Goal: Transaction & Acquisition: Purchase product/service

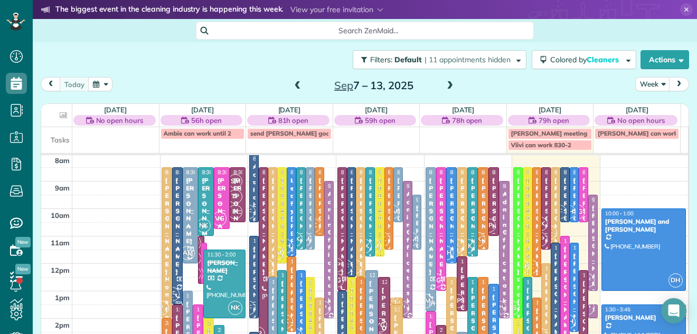
scroll to position [55, 0]
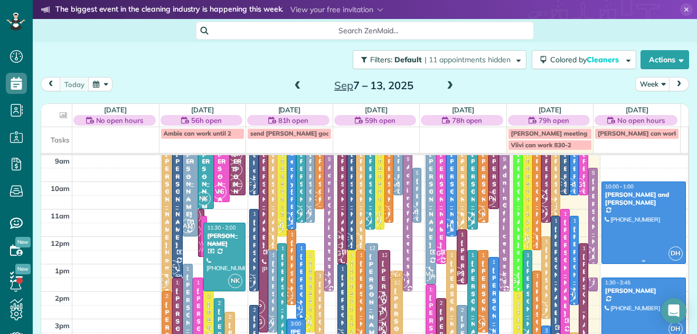
click at [625, 237] on div at bounding box center [643, 222] width 83 height 81
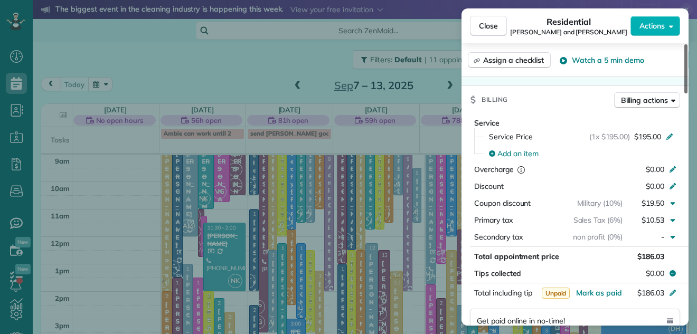
scroll to position [489, 0]
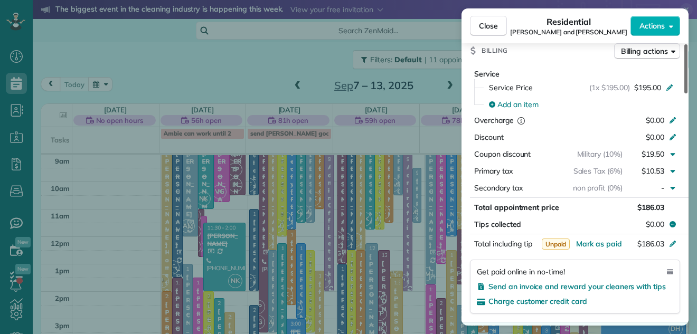
drag, startPoint x: 684, startPoint y: 79, endPoint x: 683, endPoint y: 164, distance: 84.4
click at [684, 93] on div at bounding box center [685, 68] width 3 height 49
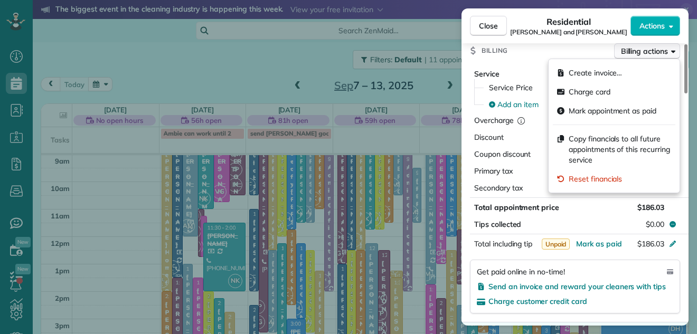
click at [640, 53] on span "Billing actions" at bounding box center [644, 51] width 47 height 11
click at [595, 89] on span "Charge card" at bounding box center [589, 92] width 42 height 11
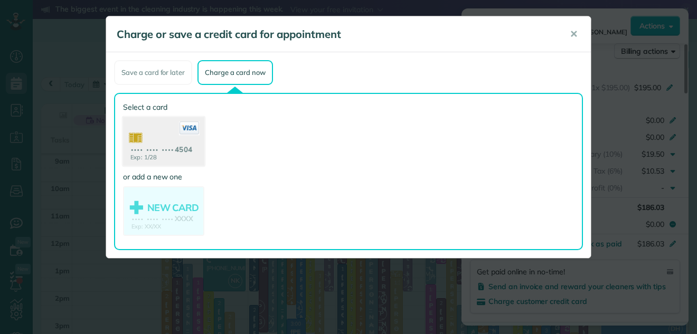
click at [168, 139] on use at bounding box center [163, 142] width 81 height 51
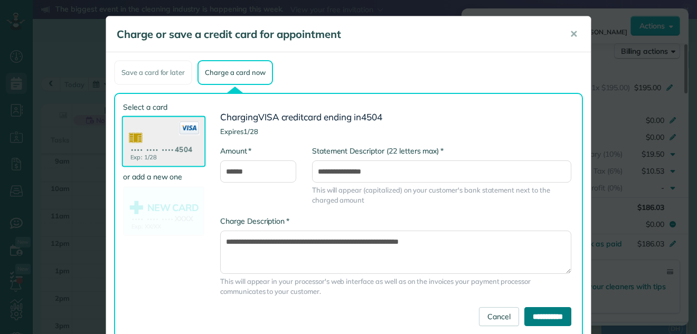
click at [524, 311] on input "**********" at bounding box center [547, 316] width 47 height 19
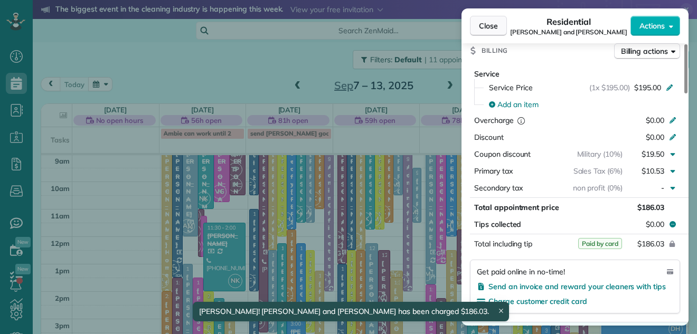
click at [488, 18] on button "Close" at bounding box center [488, 26] width 37 height 20
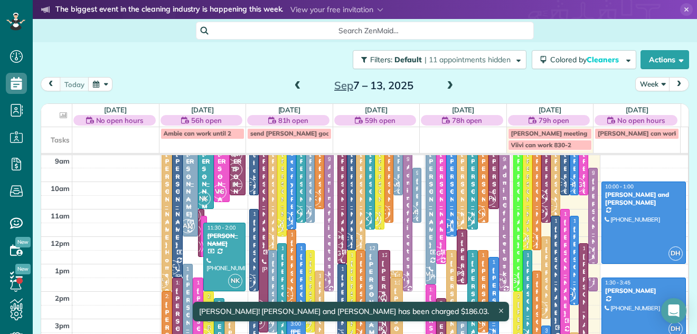
click at [609, 295] on div at bounding box center [643, 308] width 83 height 61
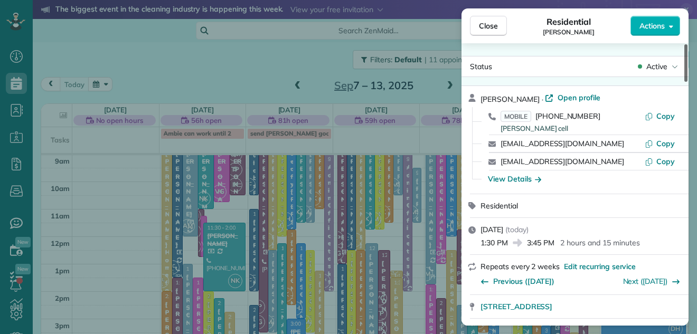
drag, startPoint x: 685, startPoint y: 64, endPoint x: 697, endPoint y: 49, distance: 19.2
click at [687, 49] on div at bounding box center [685, 62] width 3 height 37
click at [655, 25] on span "Actions" at bounding box center [651, 26] width 25 height 11
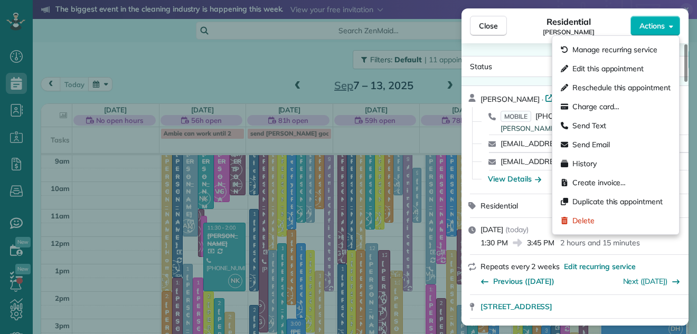
click at [598, 21] on div "Residential [PERSON_NAME]" at bounding box center [568, 25] width 123 height 21
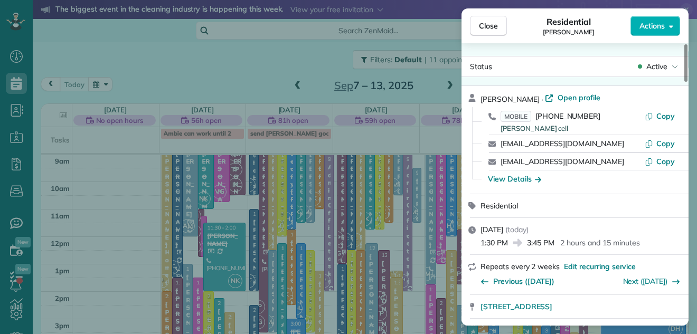
drag, startPoint x: 598, startPoint y: 21, endPoint x: 677, endPoint y: 51, distance: 84.2
click at [677, 51] on div "Close Residential [PERSON_NAME] Actions Status Active [PERSON_NAME] · Open prof…" at bounding box center [574, 166] width 227 height 317
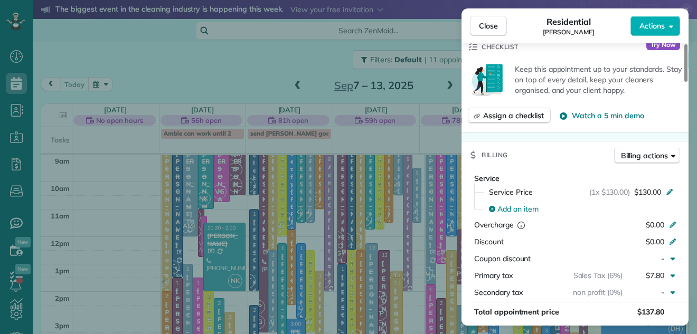
drag, startPoint x: 685, startPoint y: 54, endPoint x: 671, endPoint y: 109, distance: 56.7
click at [684, 82] on div at bounding box center [685, 62] width 3 height 37
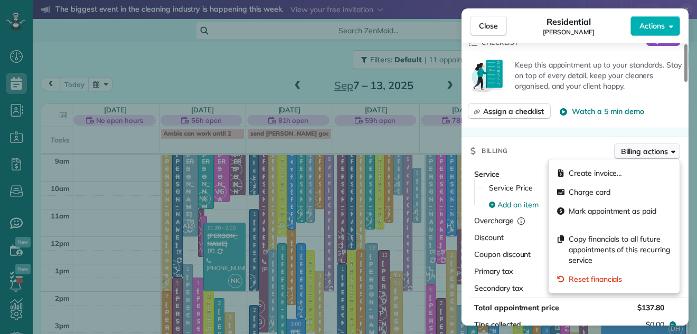
click at [623, 152] on span "Billing actions" at bounding box center [644, 151] width 47 height 11
click at [576, 188] on span "Charge card" at bounding box center [589, 192] width 42 height 11
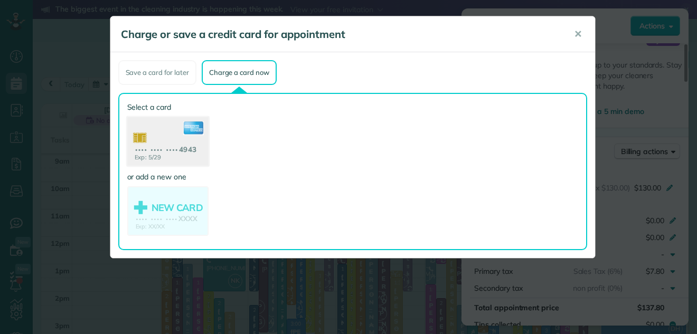
click at [145, 132] on use at bounding box center [167, 142] width 81 height 51
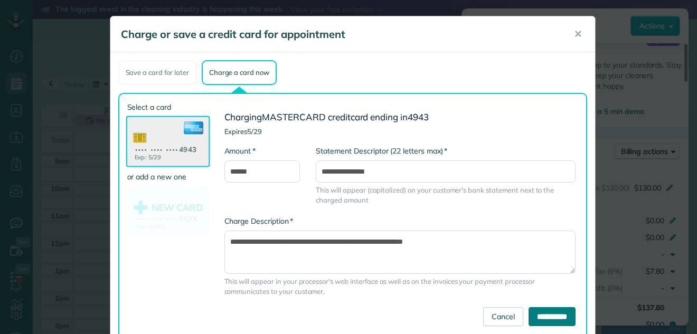
click at [528, 312] on input "**********" at bounding box center [551, 316] width 47 height 19
